Goal: Task Accomplishment & Management: Complete application form

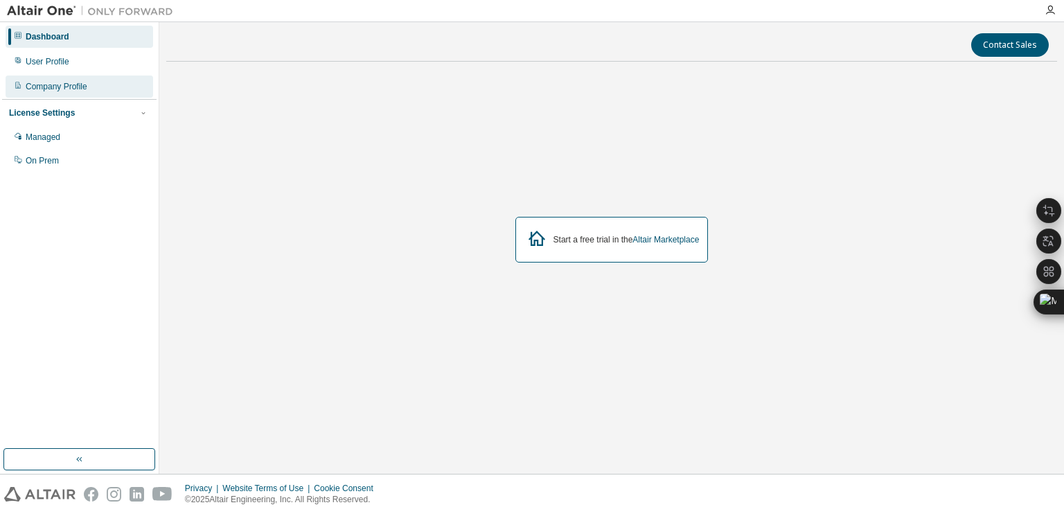
click at [39, 86] on div "Company Profile" at bounding box center [57, 86] width 62 height 11
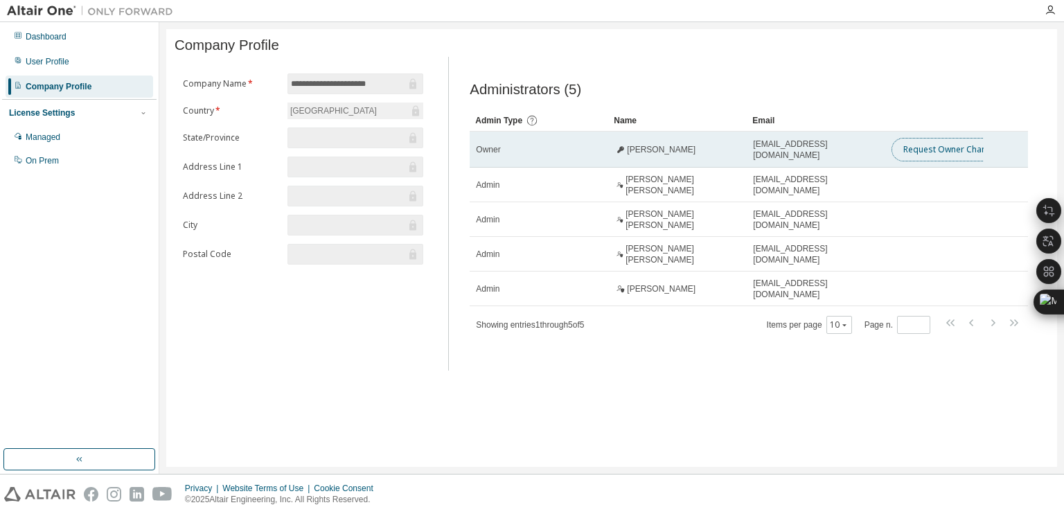
click at [964, 153] on button "Request Owner Change" at bounding box center [949, 150] width 117 height 24
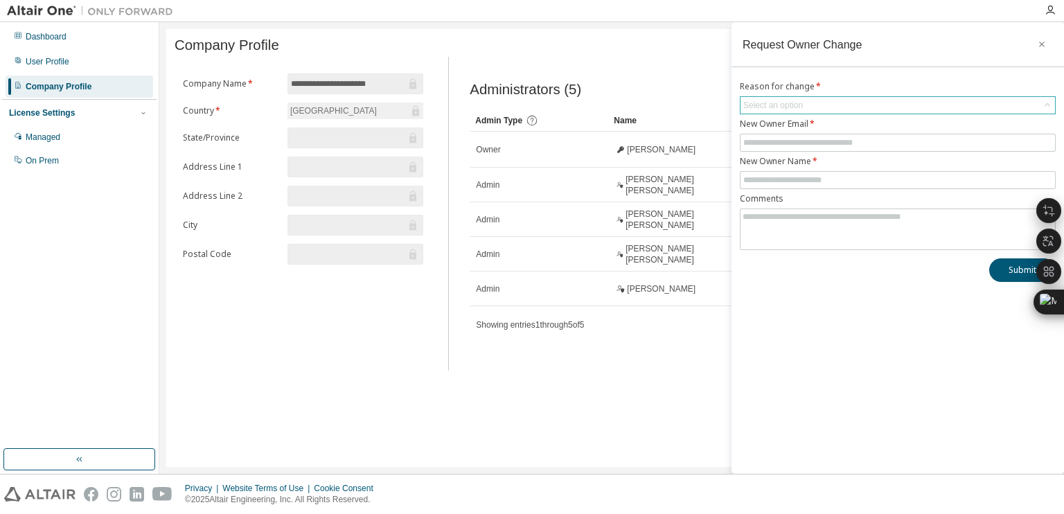
click at [872, 108] on div "Select an option" at bounding box center [897, 105] width 314 height 17
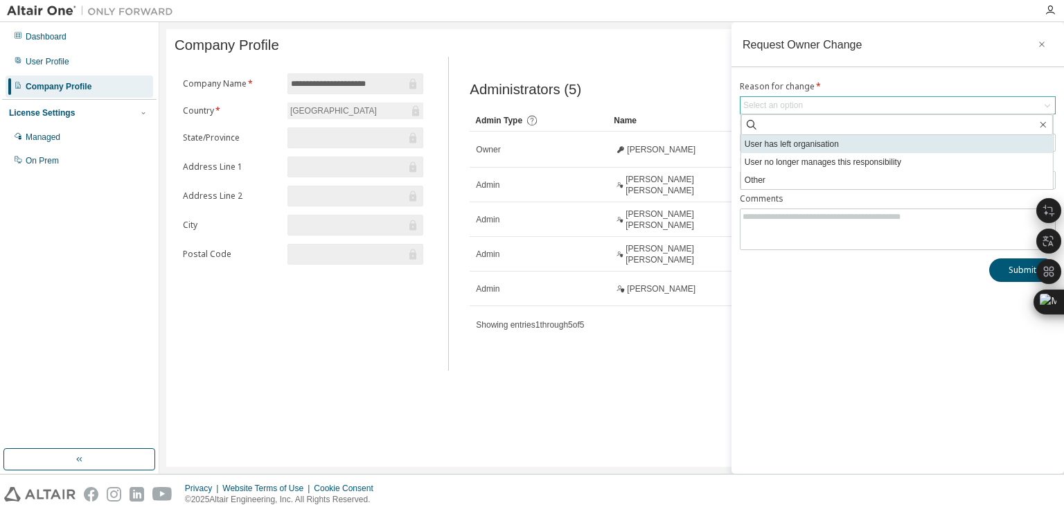
click at [859, 146] on li "User has left organisation" at bounding box center [897, 144] width 312 height 18
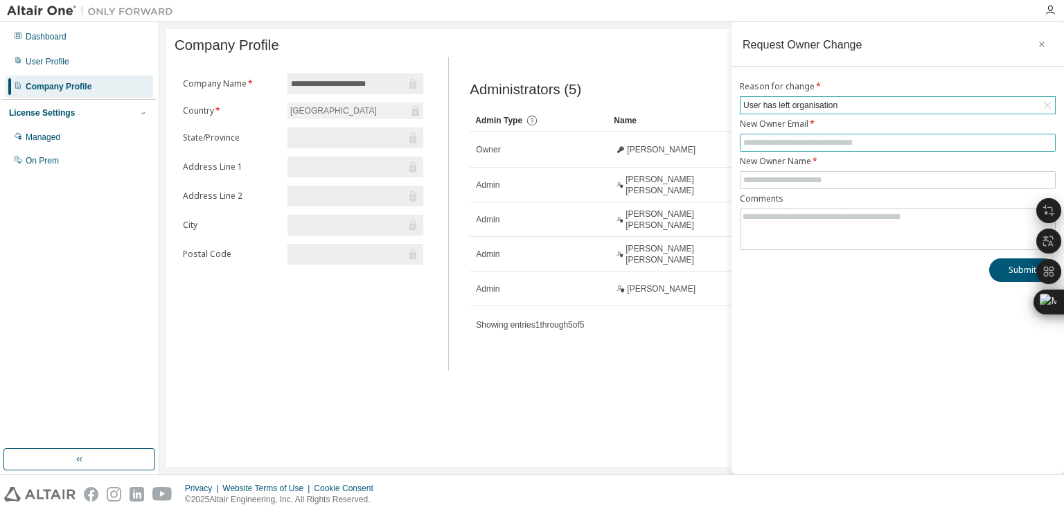
click at [848, 146] on input "text" at bounding box center [897, 142] width 309 height 11
type input "**********"
click at [839, 177] on input "text" at bounding box center [897, 179] width 309 height 11
type input "**********"
click at [1010, 271] on button "Submit" at bounding box center [1022, 270] width 66 height 24
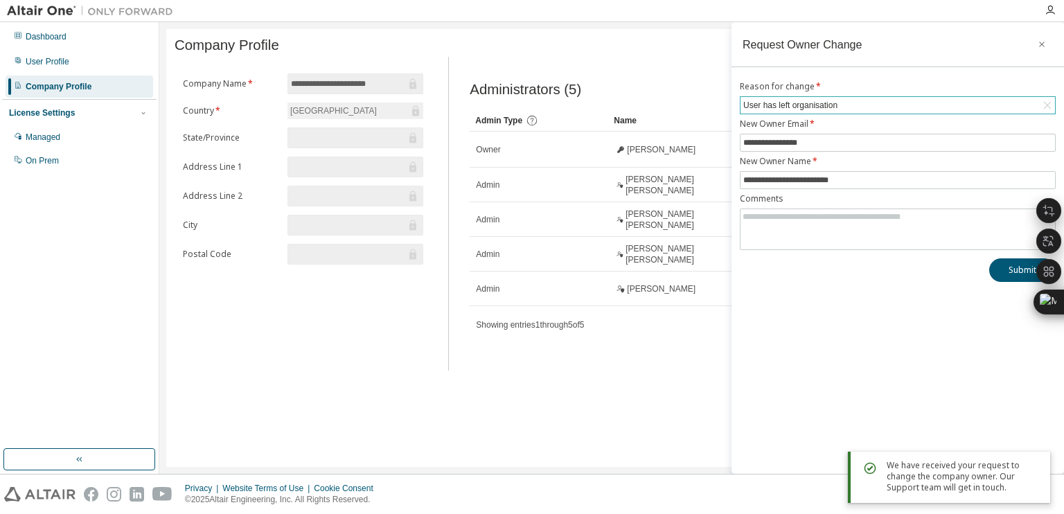
click at [382, 343] on div "**********" at bounding box center [302, 214] width 257 height 314
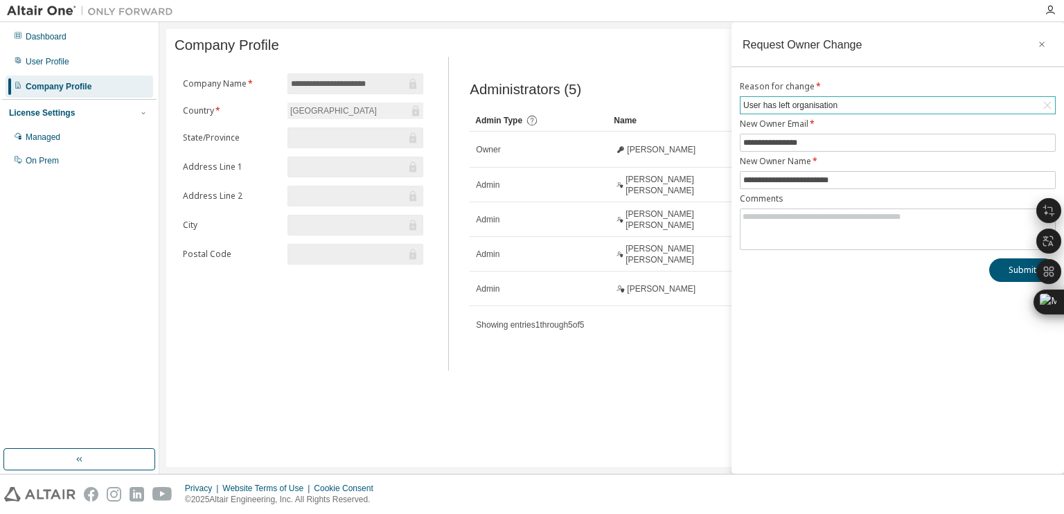
click at [707, 77] on div "Administrators (5) Clear Load Save Save As Field Operator Value Select filter S…" at bounding box center [748, 217] width 591 height 305
click at [1041, 39] on icon "button" at bounding box center [1042, 44] width 10 height 11
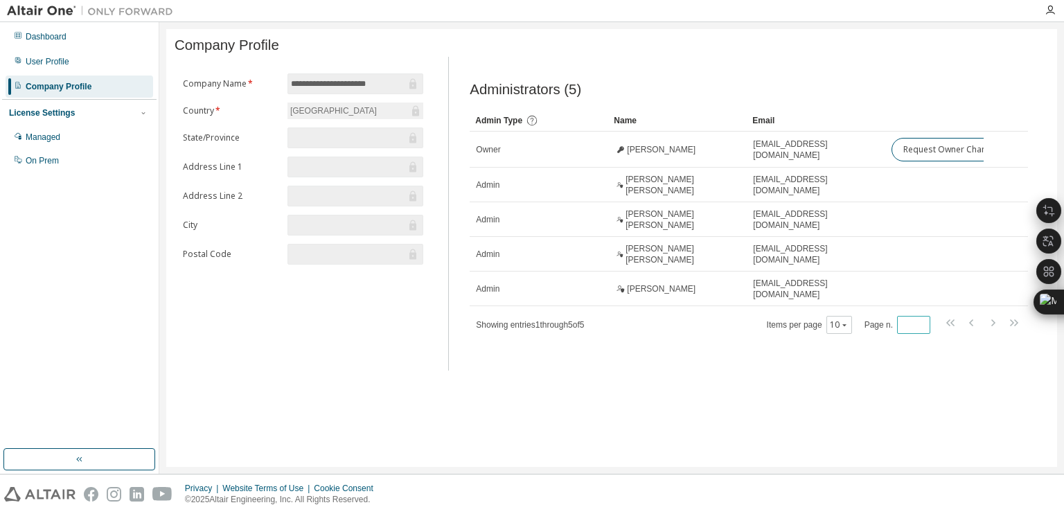
click at [923, 326] on input "*" at bounding box center [913, 324] width 26 height 11
click at [922, 316] on span "*" at bounding box center [913, 325] width 33 height 18
click at [923, 321] on input "*" at bounding box center [913, 324] width 26 height 11
type input "*"
click at [949, 362] on div "Administrators (5) Clear Load Save Save As Field Operator Value Select filter S…" at bounding box center [748, 217] width 591 height 305
